Goal: Task Accomplishment & Management: Manage account settings

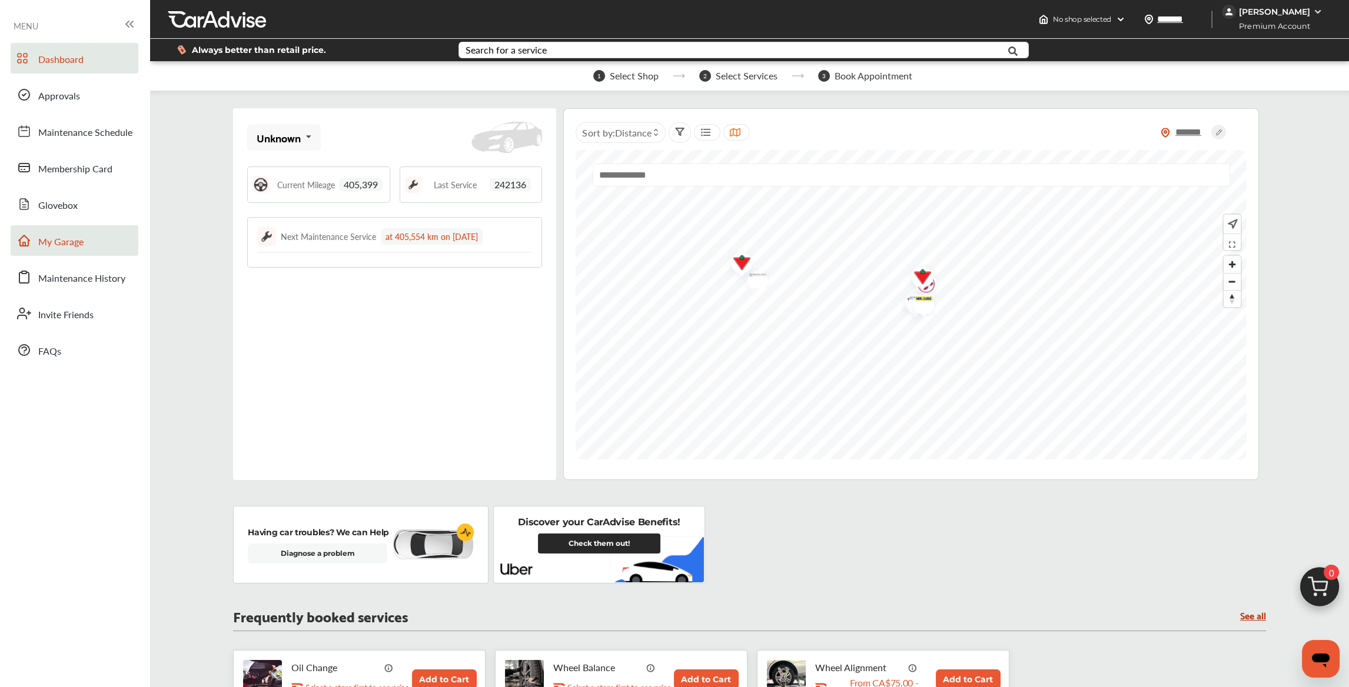
click at [91, 240] on link "My Garage" at bounding box center [75, 240] width 128 height 31
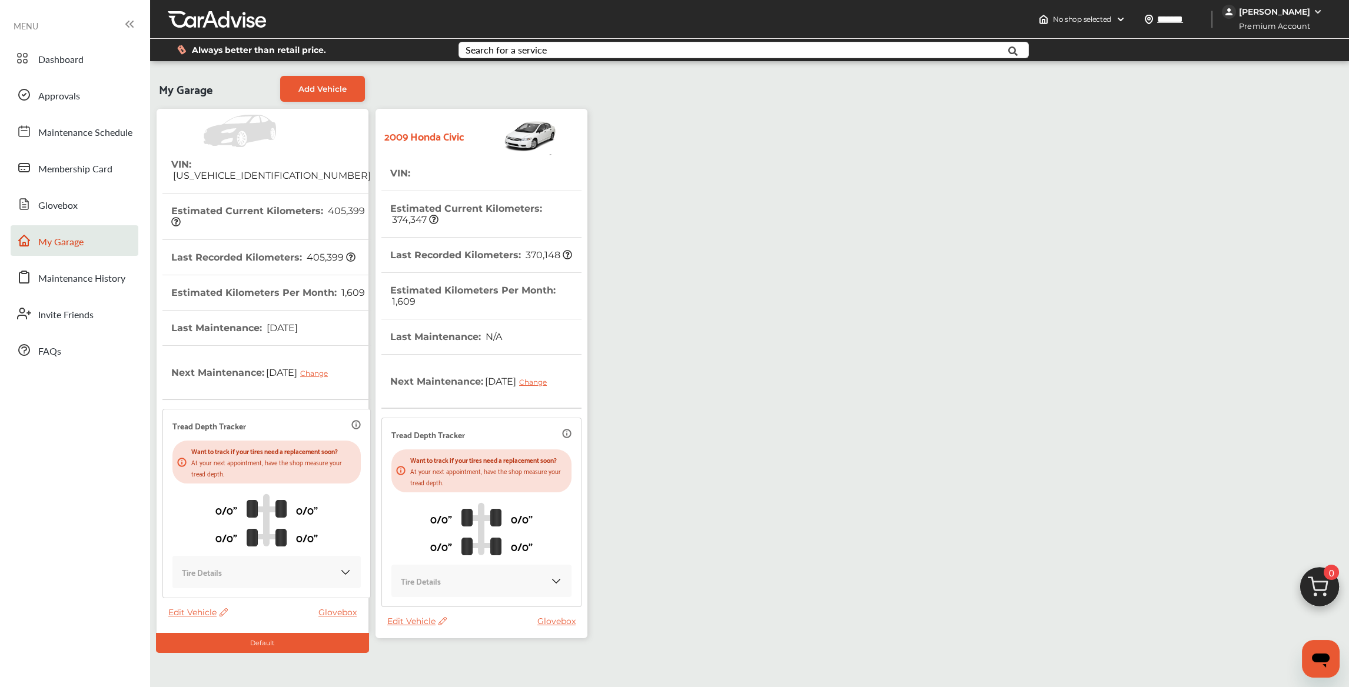
click at [224, 612] on icon at bounding box center [222, 612] width 11 height 8
click at [238, 622] on div "Edit" at bounding box center [277, 624] width 106 height 18
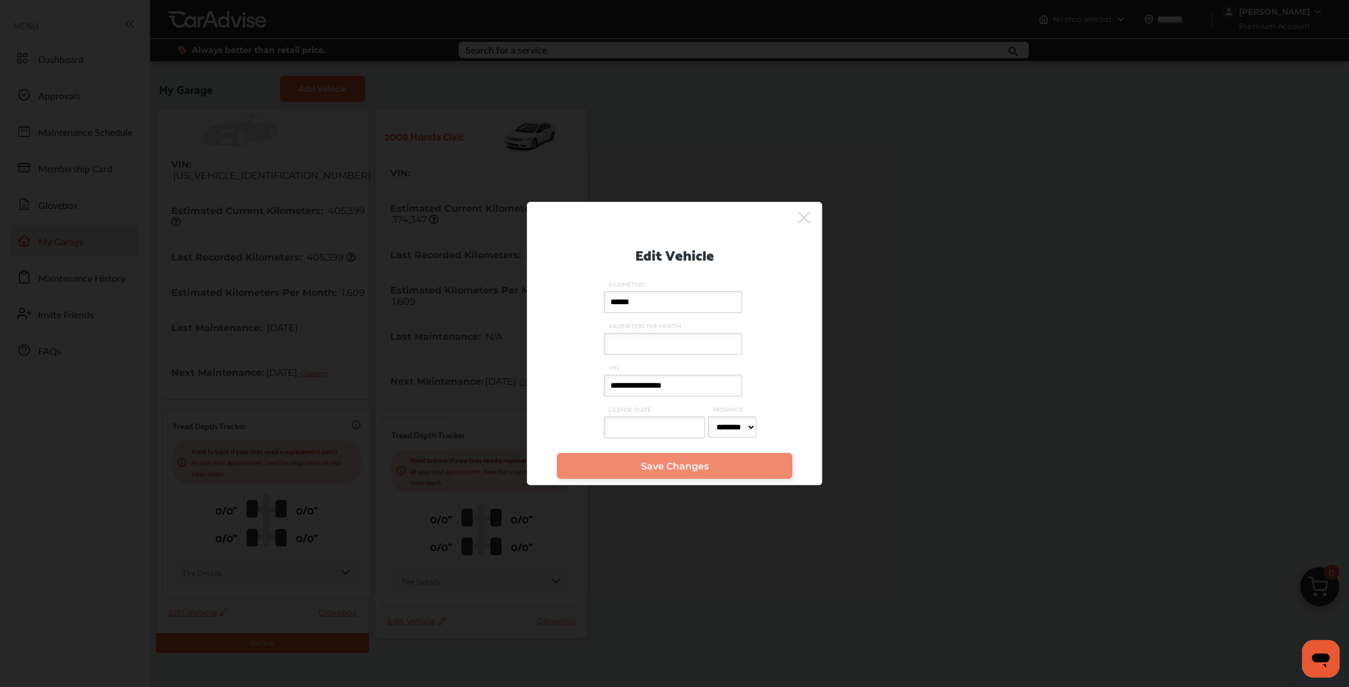
drag, startPoint x: 616, startPoint y: 370, endPoint x: 518, endPoint y: 366, distance: 98.3
click at [538, 366] on div "**********" at bounding box center [674, 337] width 294 height 219
click at [668, 457] on link "Save Changes" at bounding box center [674, 466] width 235 height 26
